Goal: Task Accomplishment & Management: Manage account settings

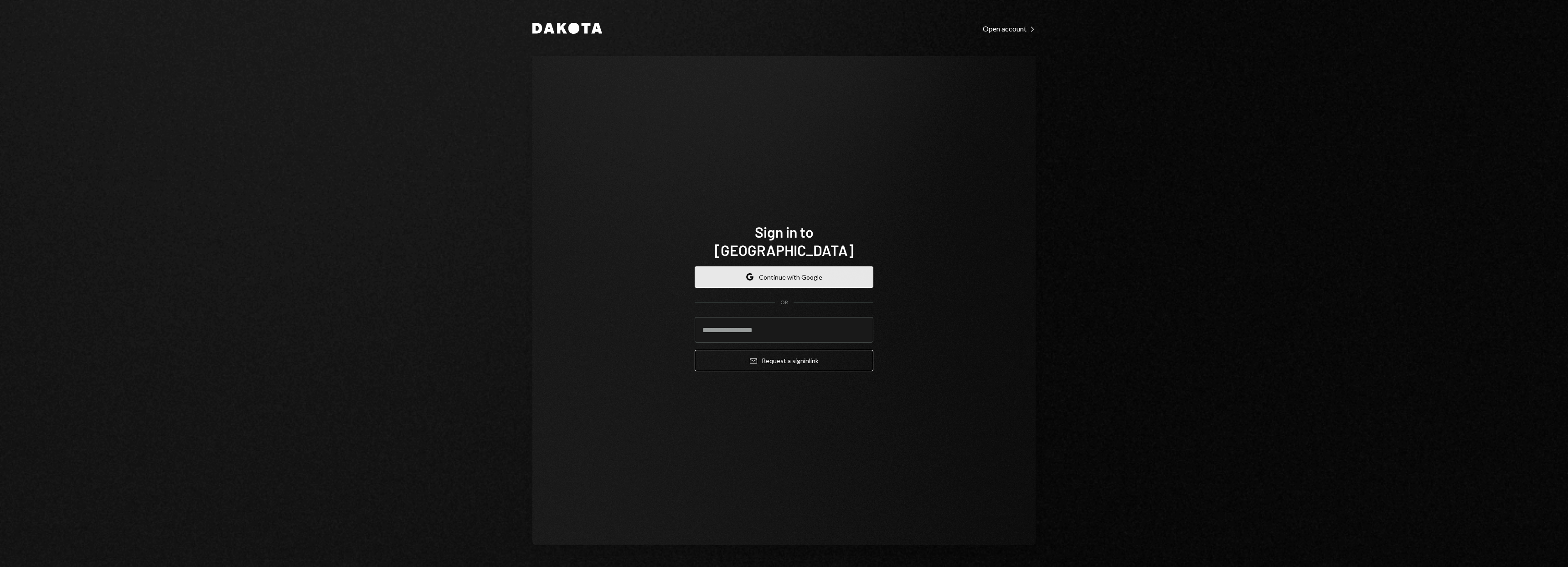
click at [782, 273] on button "Google Continue with Google" at bounding box center [784, 276] width 179 height 21
